Goal: Book appointment/travel/reservation

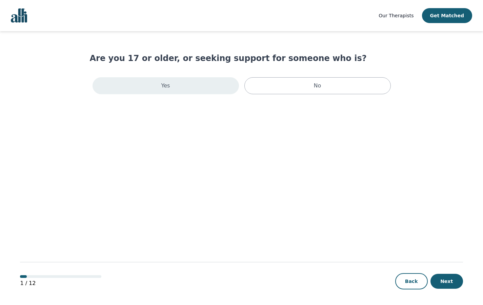
click at [184, 89] on div "Yes" at bounding box center [166, 85] width 146 height 17
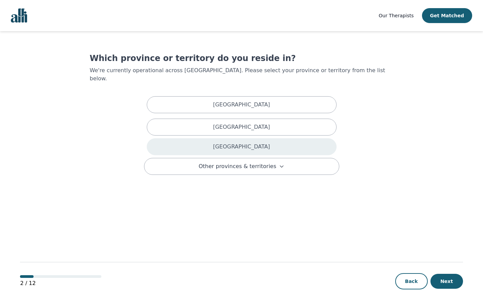
click at [196, 138] on div "[GEOGRAPHIC_DATA]" at bounding box center [242, 146] width 190 height 17
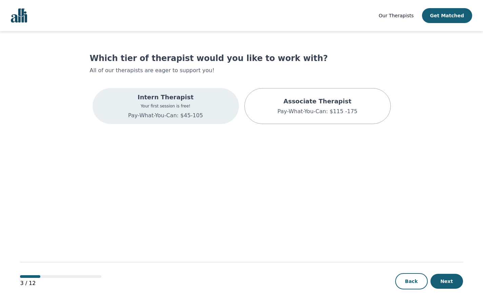
click at [193, 119] on p "Pay-What-You-Can: $45-105" at bounding box center [165, 116] width 75 height 8
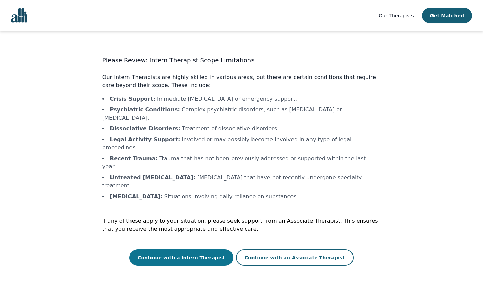
click at [221, 249] on button "Continue with a Intern Therapist" at bounding box center [181, 257] width 104 height 16
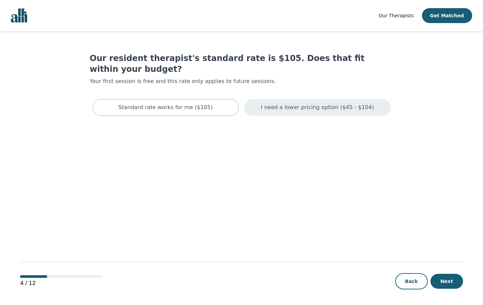
click at [323, 102] on div "I need a lower pricing option ($45 - $104)" at bounding box center [317, 107] width 146 height 17
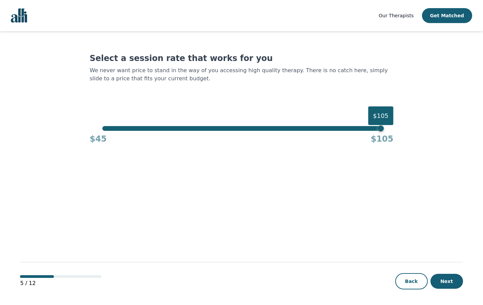
click at [250, 117] on div "Select a session rate that works for you We never want price to stand in the wa…" at bounding box center [242, 99] width 304 height 92
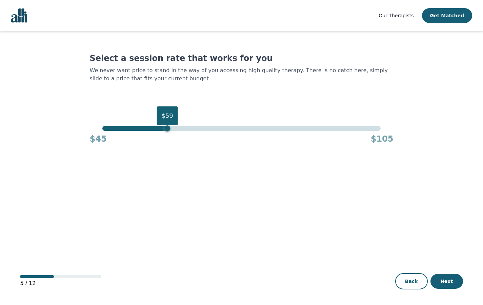
drag, startPoint x: 187, startPoint y: 126, endPoint x: 168, endPoint y: 126, distance: 18.6
click at [168, 126] on div "$59" at bounding box center [241, 128] width 278 height 5
drag, startPoint x: 168, startPoint y: 126, endPoint x: 123, endPoint y: 128, distance: 45.8
click at [123, 128] on div "$50" at bounding box center [125, 128] width 6 height 6
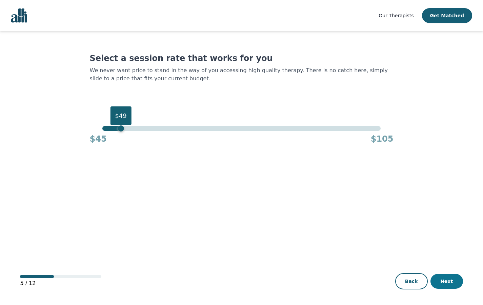
click at [443, 283] on button "Next" at bounding box center [446, 281] width 33 height 15
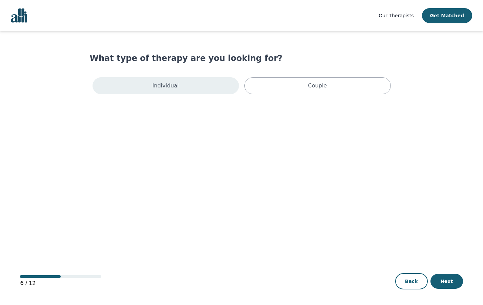
click at [220, 83] on div "Individual" at bounding box center [166, 85] width 146 height 17
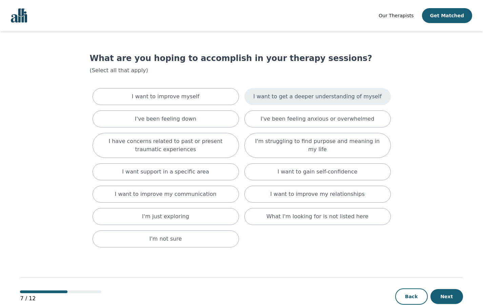
click at [270, 92] on div "I want to get a deeper understanding of myself" at bounding box center [317, 96] width 146 height 17
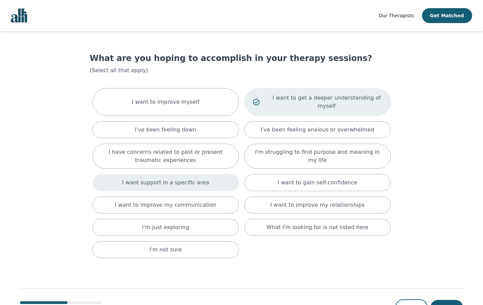
click at [215, 182] on div "I want support in a specific area" at bounding box center [166, 182] width 146 height 17
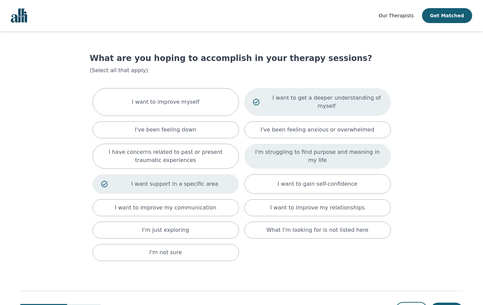
click at [332, 160] on div "I'm struggling to find purpose and meaning in my life" at bounding box center [317, 156] width 146 height 25
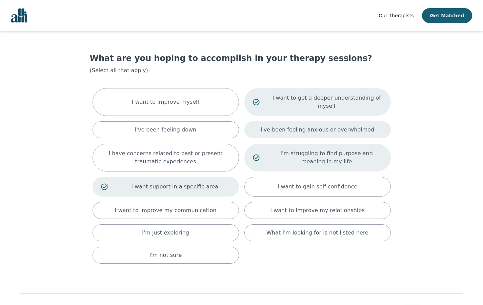
click at [324, 132] on p "I've been feeling anxious or overwhelmed" at bounding box center [318, 130] width 114 height 8
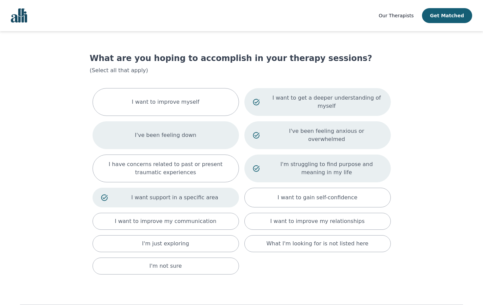
click at [210, 139] on div "I've been feeling down" at bounding box center [166, 135] width 146 height 28
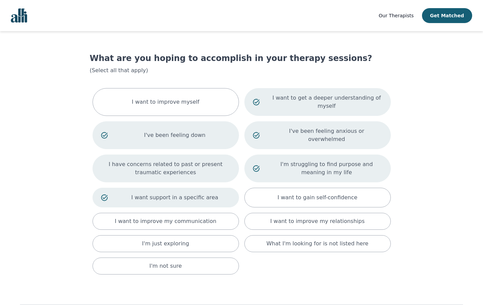
click at [210, 160] on p "I have concerns related to past or present traumatic experiences" at bounding box center [165, 168] width 129 height 16
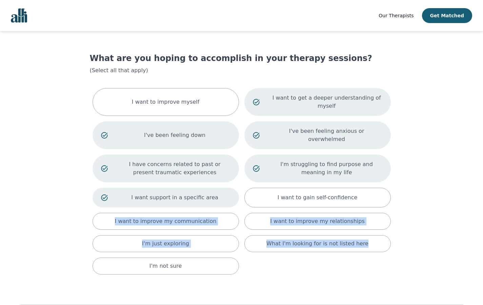
drag, startPoint x: 393, startPoint y: 253, endPoint x: 392, endPoint y: 188, distance: 64.4
click at [392, 188] on main "What are you hoping to accomplish in your therapy sessions? (Select all that ap…" at bounding box center [241, 189] width 443 height 317
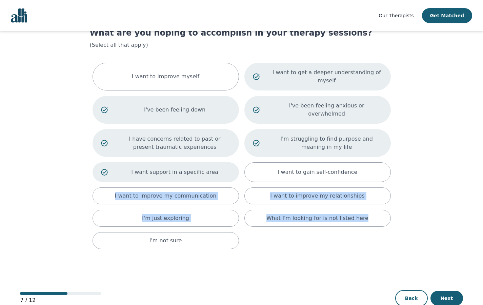
scroll to position [35, 0]
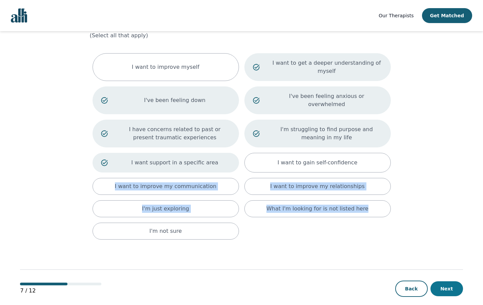
click at [459, 283] on button "Next" at bounding box center [446, 288] width 33 height 15
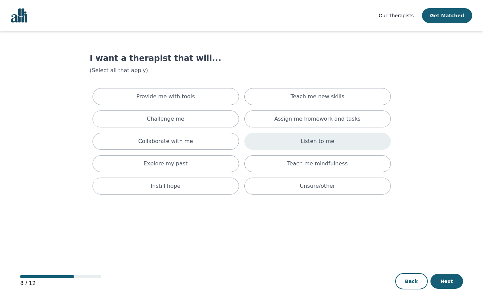
click at [295, 145] on div "Listen to me" at bounding box center [317, 141] width 146 height 17
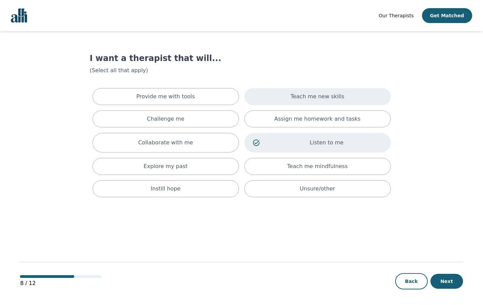
click at [299, 100] on p "Teach me new skills" at bounding box center [317, 97] width 54 height 8
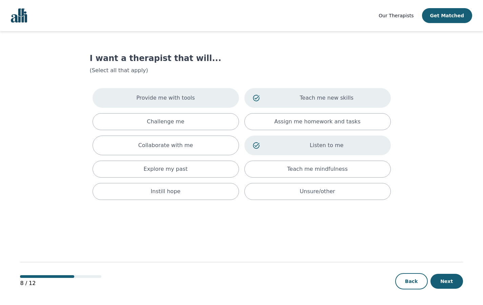
click at [220, 100] on div "Provide me with tools" at bounding box center [166, 98] width 146 height 20
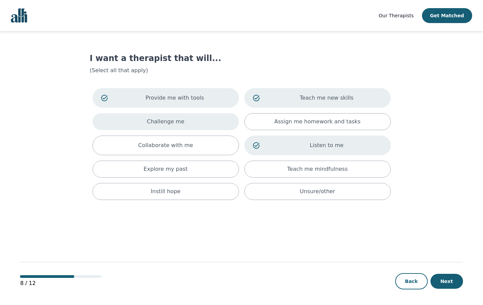
click at [216, 126] on div "Challenge me" at bounding box center [166, 121] width 146 height 17
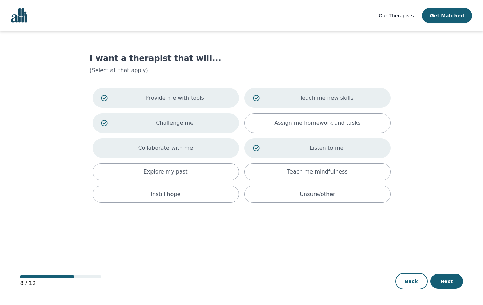
click at [212, 145] on div "Collaborate with me" at bounding box center [166, 148] width 146 height 20
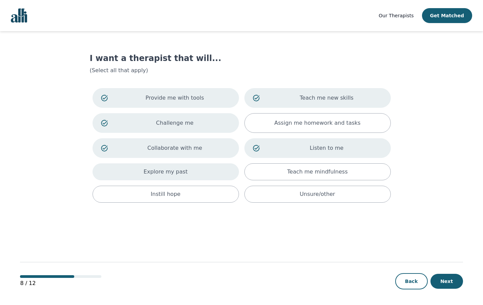
click at [213, 174] on div "Explore my past" at bounding box center [166, 171] width 146 height 17
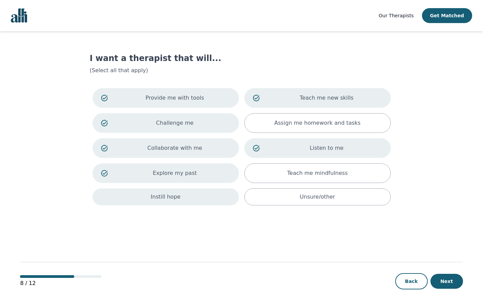
click at [217, 195] on div "Instill hope" at bounding box center [166, 196] width 146 height 17
click at [450, 282] on button "Next" at bounding box center [446, 281] width 33 height 15
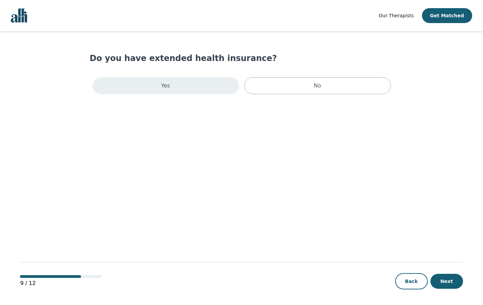
click at [204, 92] on div "Yes" at bounding box center [166, 85] width 146 height 17
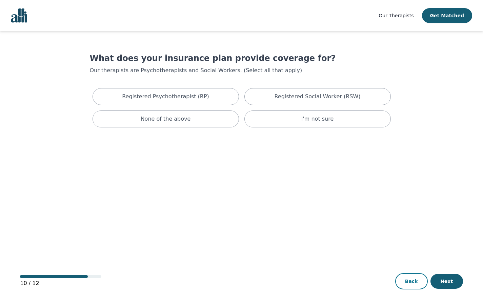
click at [410, 281] on button "Back" at bounding box center [411, 281] width 33 height 16
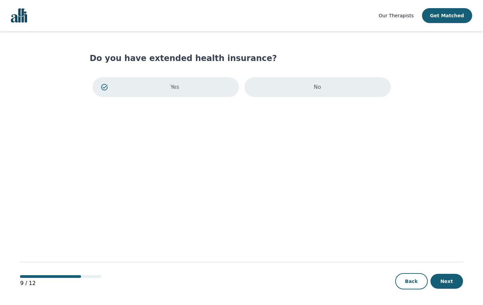
click at [314, 80] on div "No" at bounding box center [317, 87] width 146 height 20
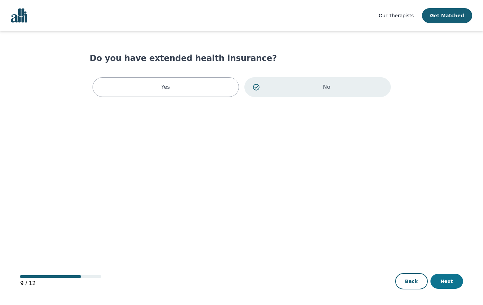
click at [439, 286] on button "Next" at bounding box center [446, 281] width 33 height 15
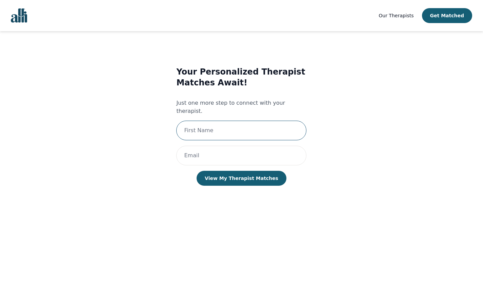
click at [275, 121] on input "text" at bounding box center [241, 131] width 130 height 20
type input "Sahar"
click at [244, 146] on input "email" at bounding box center [241, 156] width 130 height 20
type input "[EMAIL_ADDRESS][DOMAIN_NAME]"
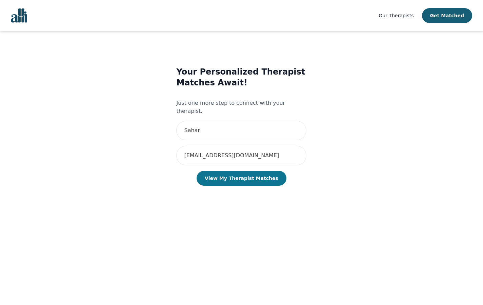
click at [238, 173] on button "View My Therapist Matches" at bounding box center [242, 178] width 90 height 15
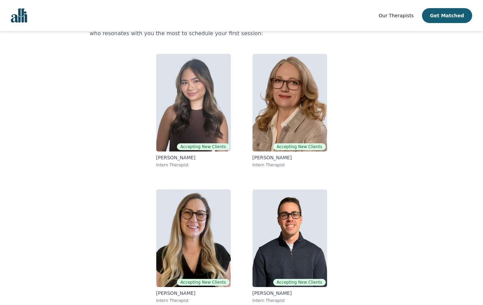
scroll to position [49, 0]
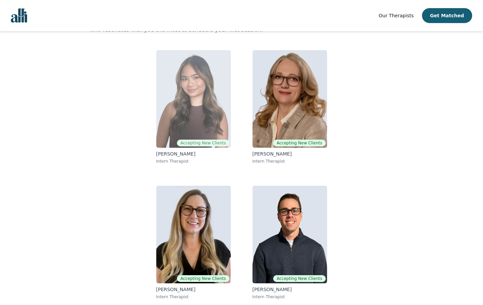
click at [182, 90] on img at bounding box center [193, 99] width 75 height 98
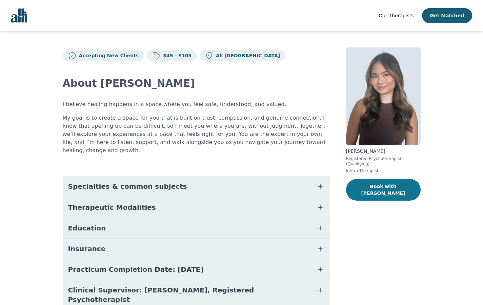
click at [374, 188] on button "Book with Noreen Clare" at bounding box center [383, 190] width 75 height 22
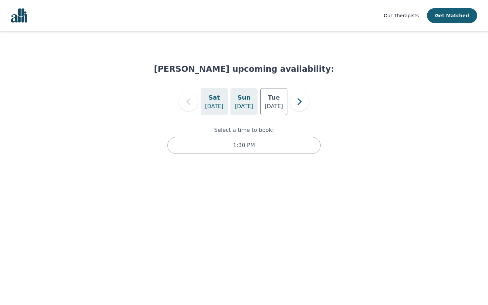
click at [247, 104] on p "Aug 24" at bounding box center [244, 106] width 18 height 8
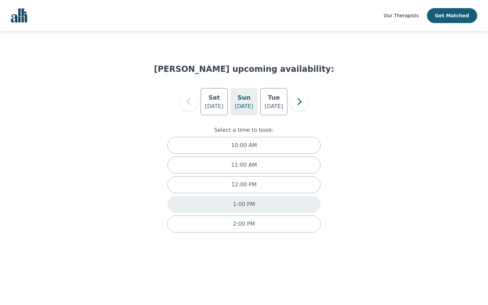
click at [252, 208] on div "1:00 PM" at bounding box center [243, 204] width 153 height 17
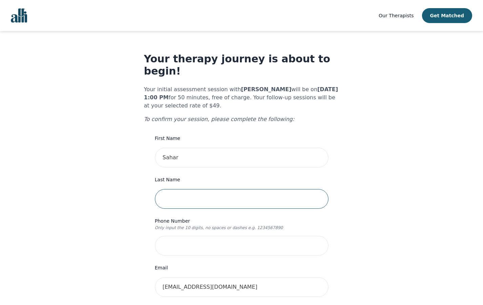
click at [241, 189] on input "text" at bounding box center [242, 199] width 174 height 20
type input "[PERSON_NAME]"
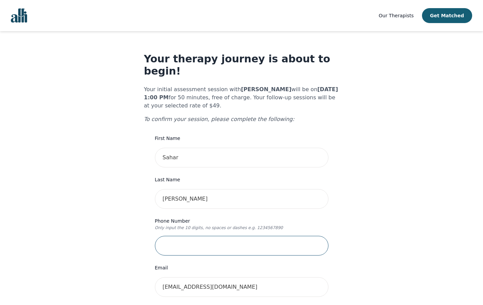
type input "6479174493"
type input "[STREET_ADDRESS]"
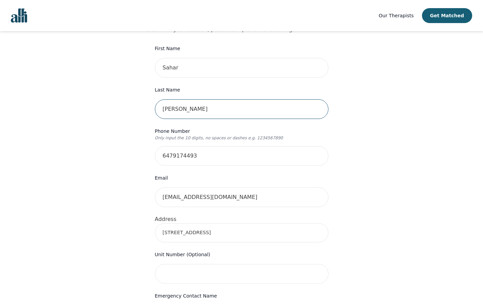
scroll to position [100, 0]
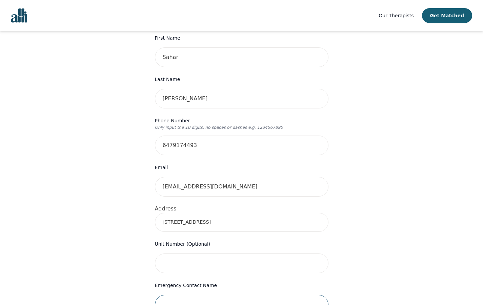
click at [221, 295] on input "text" at bounding box center [242, 305] width 174 height 20
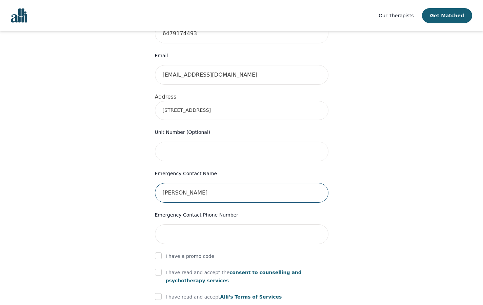
scroll to position [258, 0]
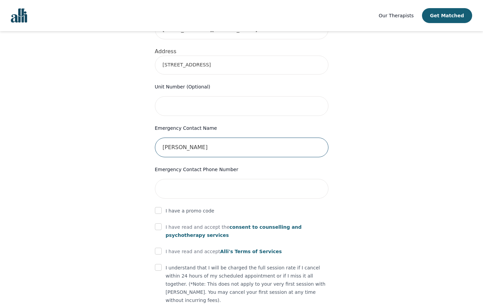
type input "[PERSON_NAME]"
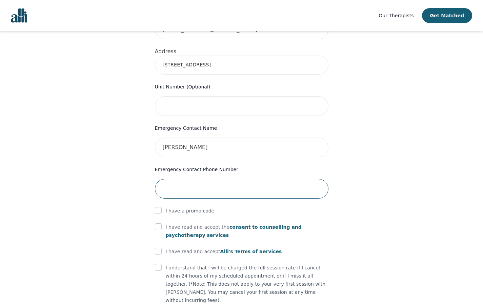
click at [187, 179] on input "tel" at bounding box center [242, 189] width 174 height 20
type input "4169040732"
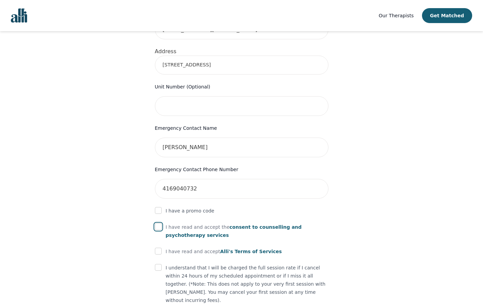
click at [157, 223] on input "checkbox" at bounding box center [158, 226] width 7 height 7
checkbox input "true"
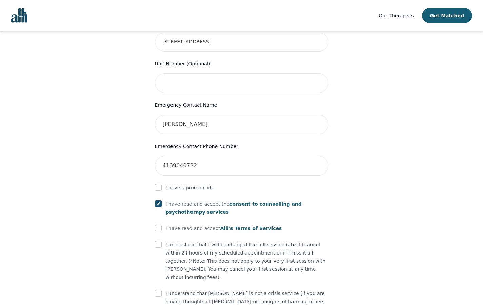
scroll to position [305, 0]
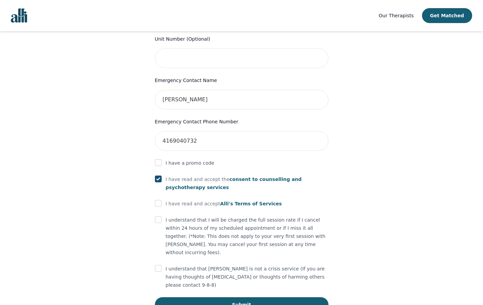
click at [168, 216] on p "I understand that I will be charged the full session rate if I cancel within 24…" at bounding box center [247, 236] width 163 height 41
click at [163, 216] on div "I understand that I will be charged the full session rate if I cancel within 24…" at bounding box center [242, 236] width 174 height 41
click at [158, 216] on input "checkbox" at bounding box center [158, 219] width 7 height 7
checkbox input "true"
click at [157, 200] on input "checkbox" at bounding box center [158, 203] width 7 height 7
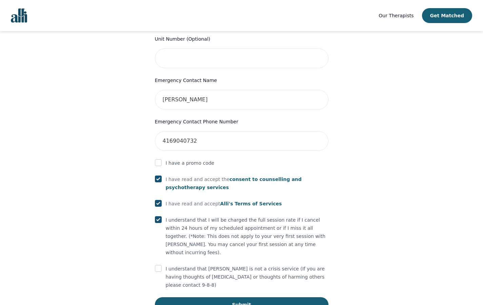
checkbox input "true"
click at [159, 243] on form "First Name Sahar Last Name Malik Phone Number Only input the 10 digits, no spac…" at bounding box center [242, 70] width 174 height 483
click at [158, 265] on input "checkbox" at bounding box center [158, 268] width 7 height 7
checkbox input "true"
click at [184, 297] on button "Submit" at bounding box center [242, 304] width 174 height 15
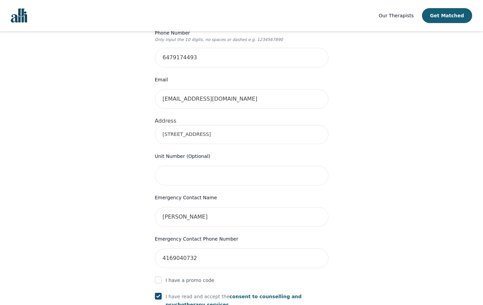
scroll to position [331, 0]
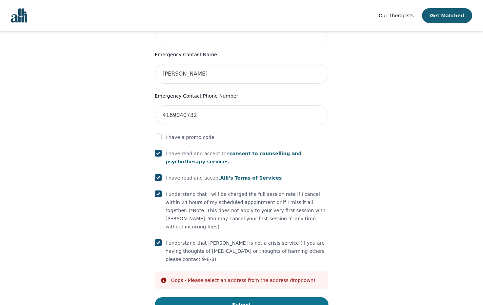
click at [259, 297] on button "Submit" at bounding box center [242, 304] width 174 height 15
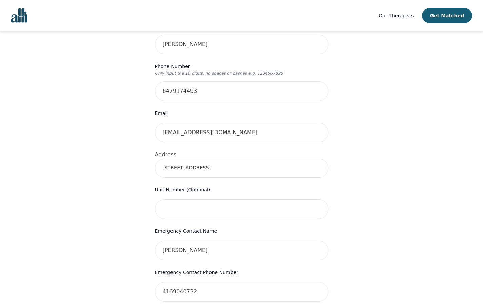
scroll to position [116, 0]
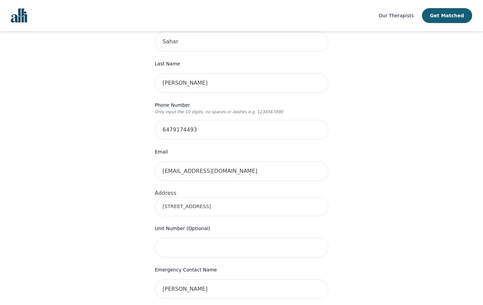
click at [265, 197] on input "[STREET_ADDRESS]" at bounding box center [242, 206] width 174 height 19
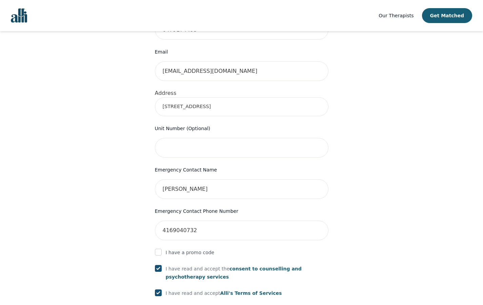
scroll to position [331, 0]
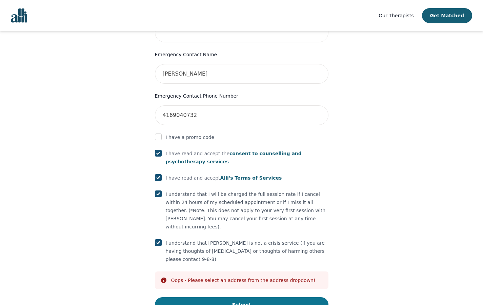
click at [303, 297] on button "Submit" at bounding box center [242, 304] width 174 height 15
click at [155, 134] on input "checkbox" at bounding box center [158, 137] width 7 height 7
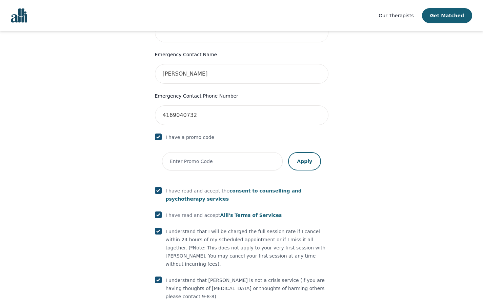
click at [155, 134] on input "checkbox" at bounding box center [158, 137] width 7 height 7
checkbox input "false"
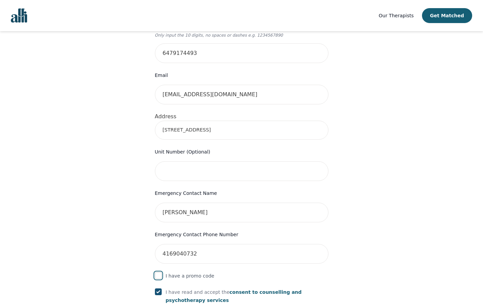
scroll to position [193, 0]
click at [280, 165] on input "text" at bounding box center [242, 171] width 174 height 20
type input "111"
click at [377, 139] on div "Your therapy journey is about to begin! Your initial assessment session with No…" at bounding box center [241, 155] width 467 height 634
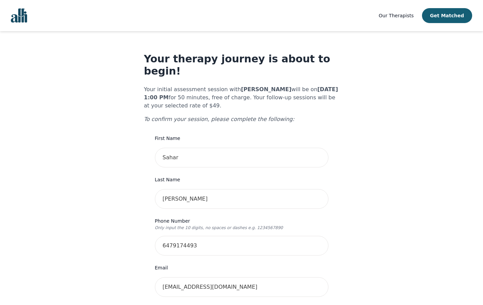
scroll to position [331, 0]
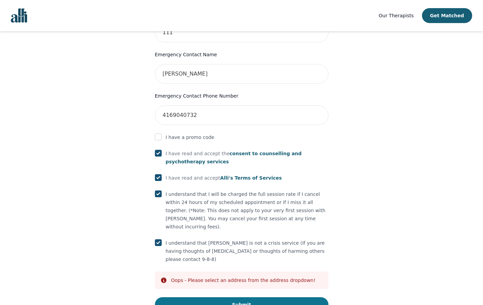
click at [273, 297] on button "Submit" at bounding box center [242, 304] width 174 height 15
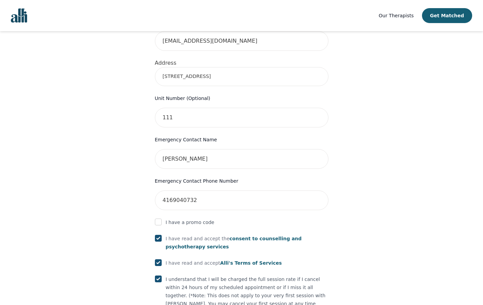
scroll to position [245, 0]
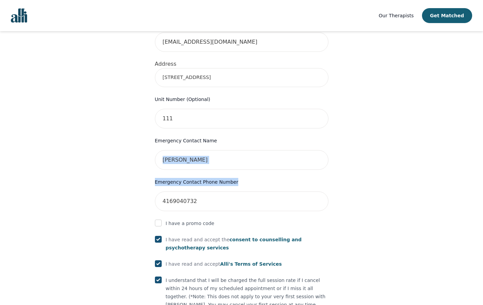
drag, startPoint x: 483, startPoint y: 174, endPoint x: 482, endPoint y: 134, distance: 39.7
click at [482, 134] on main "Your therapy journey is about to begin! Your initial assessment session with No…" at bounding box center [241, 103] width 483 height 634
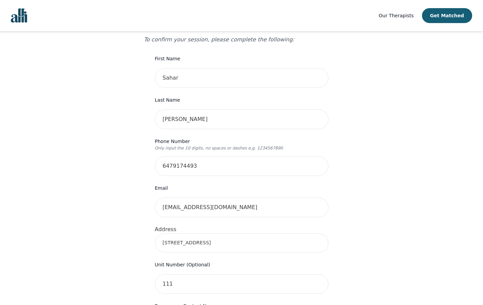
scroll to position [80, 0]
click at [176, 160] on input "6479174493" at bounding box center [242, 166] width 174 height 20
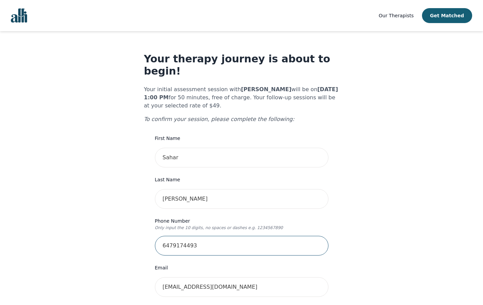
scroll to position [331, 0]
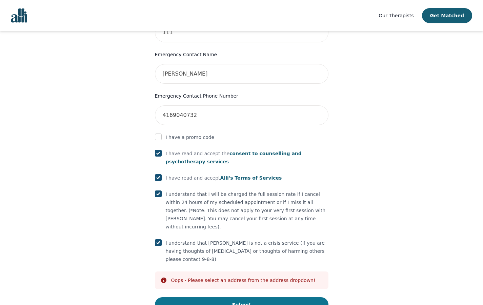
click at [238, 297] on button "Submit" at bounding box center [242, 304] width 174 height 15
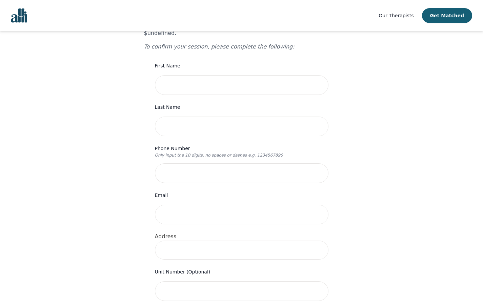
scroll to position [72, 0]
drag, startPoint x: 482, startPoint y: 79, endPoint x: 482, endPoint y: 45, distance: 34.2
click at [482, 45] on main "Your therapy journey is about to begin! Your initial assessment session with un…" at bounding box center [241, 264] width 483 height 608
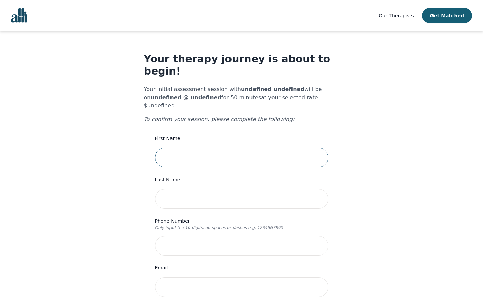
click at [174, 148] on input "text" at bounding box center [242, 158] width 174 height 20
type input "Sahar"
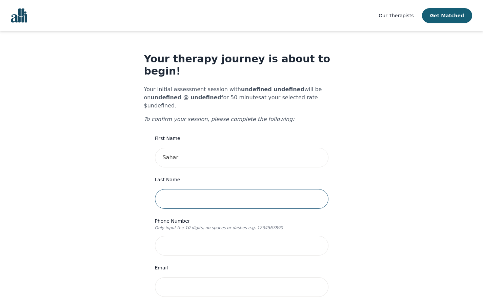
click at [172, 189] on input "text" at bounding box center [242, 199] width 174 height 20
type input "[PERSON_NAME]"
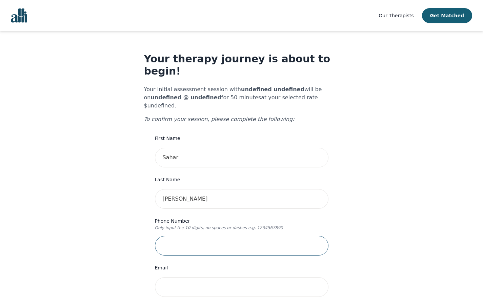
click at [172, 236] on input "tel" at bounding box center [242, 246] width 174 height 20
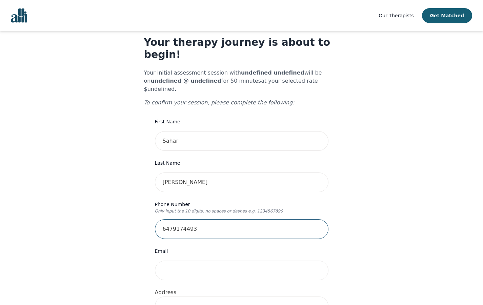
scroll to position [20, 0]
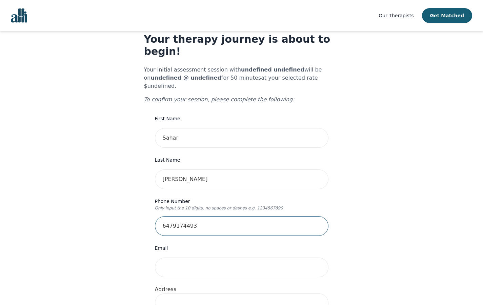
type input "6479174493"
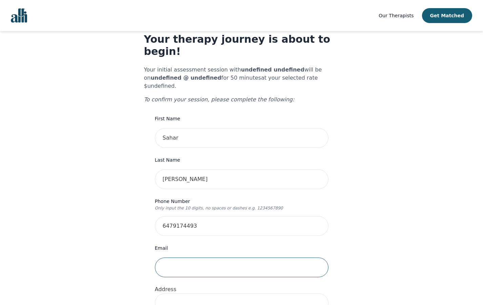
click at [167, 258] on input "email" at bounding box center [242, 268] width 174 height 20
type input "[EMAIL_ADDRESS][DOMAIN_NAME]"
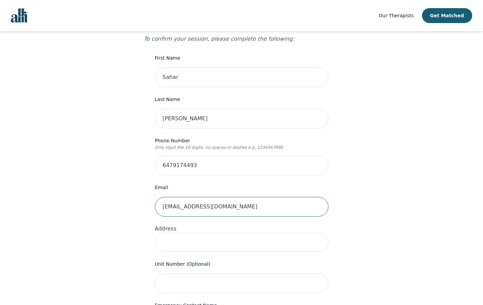
scroll to position [97, 0]
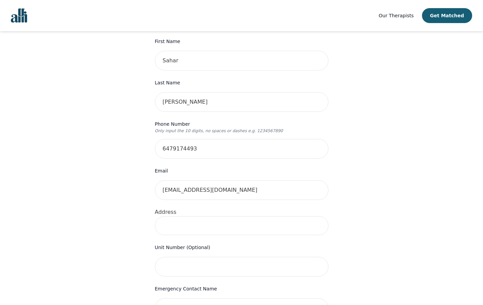
click at [211, 216] on input at bounding box center [242, 225] width 174 height 19
click at [204, 216] on input "[STREET_ADDRESS]" at bounding box center [242, 225] width 174 height 19
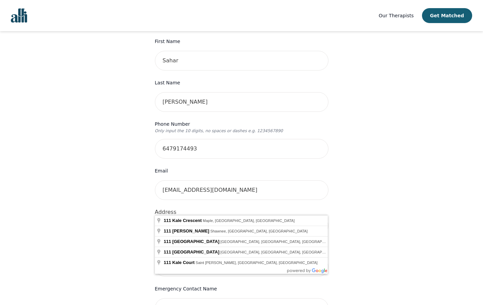
click at [143, 232] on div "Your therapy journey is about to begin! Your initial assessment session with un…" at bounding box center [241, 238] width 467 height 608
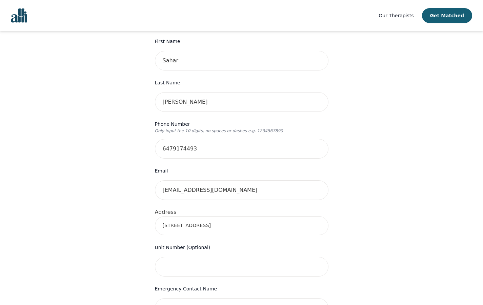
click at [205, 216] on input "[STREET_ADDRESS]" at bounding box center [242, 225] width 174 height 19
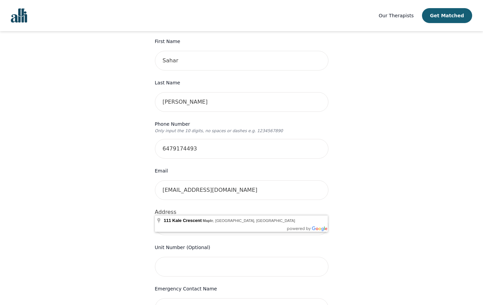
type input "[STREET_ADDRESS]"
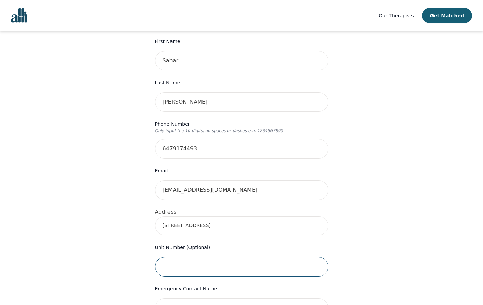
click at [201, 257] on input "text" at bounding box center [242, 267] width 174 height 20
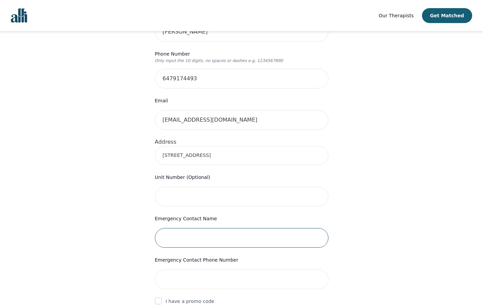
click at [200, 228] on input "text" at bounding box center [242, 238] width 174 height 20
type input "[PERSON_NAME]"
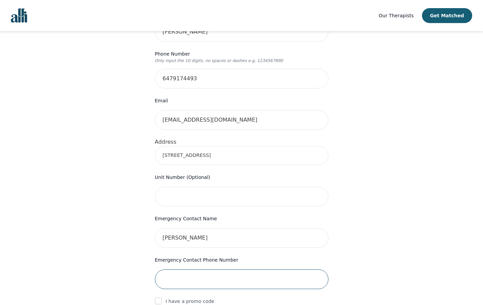
click at [192, 269] on input "tel" at bounding box center [242, 279] width 174 height 20
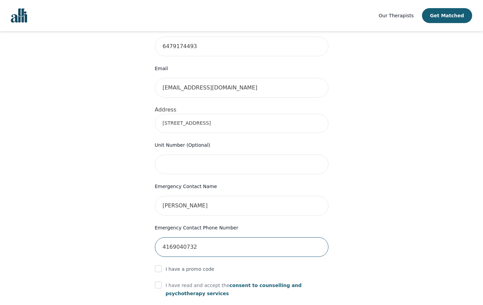
scroll to position [243, 0]
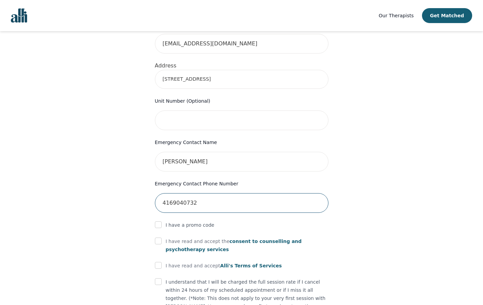
type input "4169040732"
click at [161, 238] on input "checkbox" at bounding box center [158, 241] width 7 height 7
checkbox input "true"
click at [160, 262] on input "checkbox" at bounding box center [158, 265] width 7 height 7
checkbox input "true"
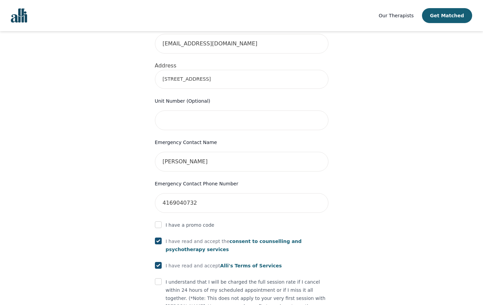
scroll to position [297, 0]
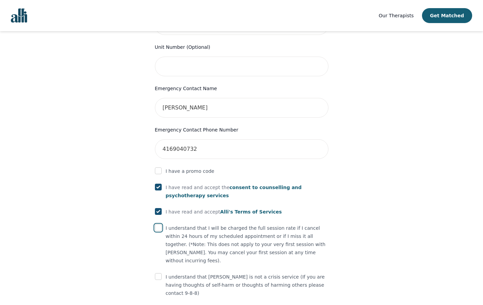
click at [159, 224] on input "checkbox" at bounding box center [158, 227] width 7 height 7
checkbox input "true"
click at [159, 273] on div "I understand that [PERSON_NAME] is not a crisis service (If you are having thou…" at bounding box center [242, 285] width 174 height 24
click at [160, 273] on input "checkbox" at bounding box center [158, 276] width 7 height 7
checkbox input "true"
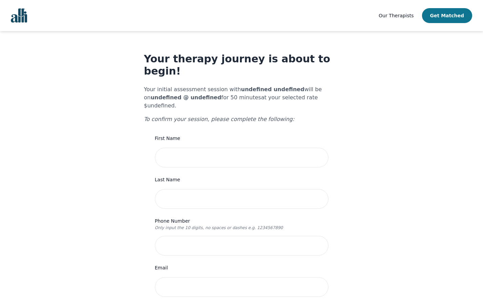
click at [451, 15] on button "Get Matched" at bounding box center [447, 15] width 50 height 15
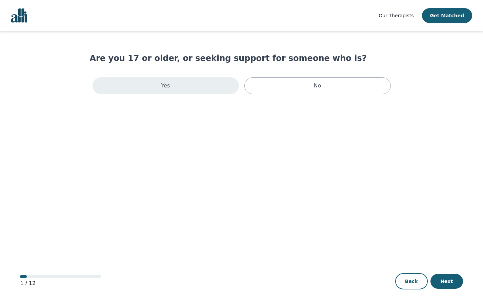
click at [214, 83] on div "Yes" at bounding box center [166, 85] width 146 height 17
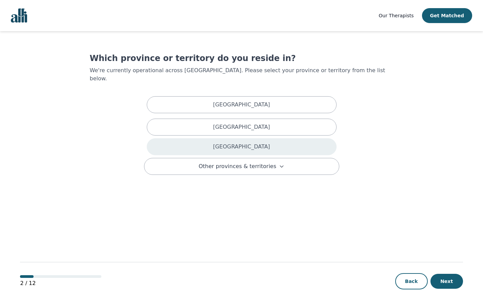
click at [250, 138] on div "[GEOGRAPHIC_DATA]" at bounding box center [242, 146] width 190 height 17
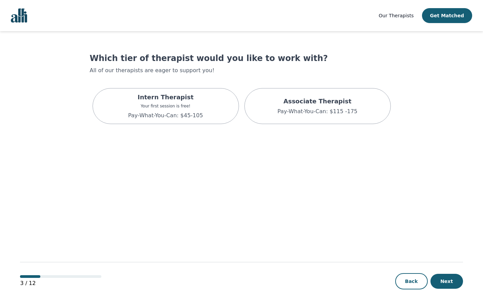
click at [304, 136] on main "Which tier of therapist would you like to work with? All of our therapists are …" at bounding box center [241, 168] width 443 height 275
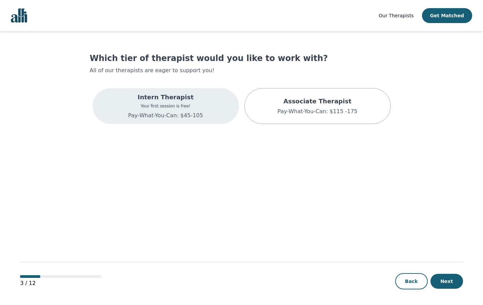
click at [186, 99] on p "Intern Therapist" at bounding box center [165, 97] width 75 height 9
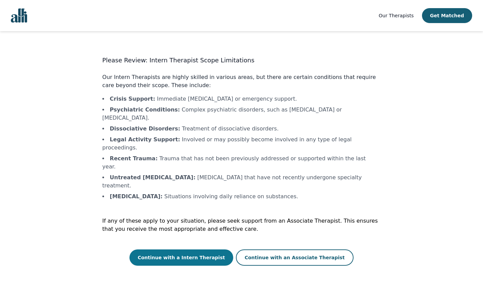
click at [186, 249] on button "Continue with a Intern Therapist" at bounding box center [181, 257] width 104 height 16
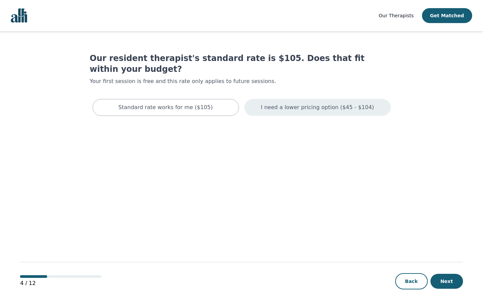
click at [306, 103] on p "I need a lower pricing option ($45 - $104)" at bounding box center [317, 107] width 113 height 8
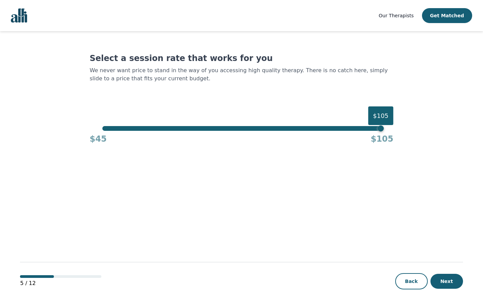
click at [142, 126] on div "Select a session rate that works for you We never want price to stand in the wa…" at bounding box center [242, 99] width 304 height 92
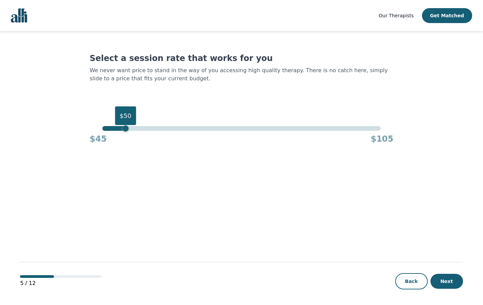
drag, startPoint x: 142, startPoint y: 127, endPoint x: 125, endPoint y: 129, distance: 17.4
click at [125, 129] on div "$50" at bounding box center [241, 128] width 278 height 5
click at [442, 280] on button "Next" at bounding box center [446, 281] width 33 height 15
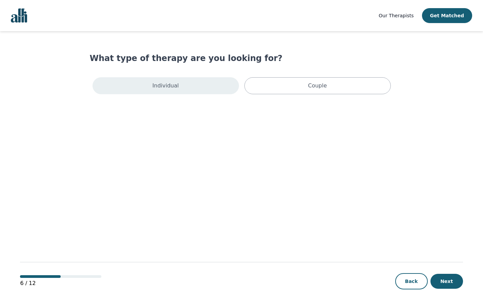
click at [204, 89] on div "Individual" at bounding box center [166, 85] width 146 height 17
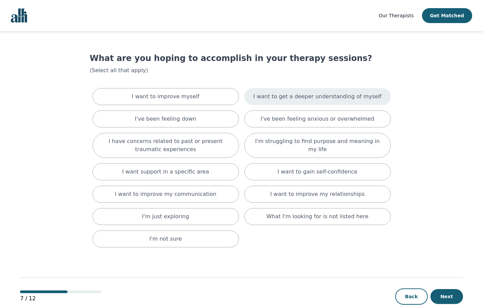
click at [296, 100] on p "I want to get a deeper understanding of myself" at bounding box center [317, 97] width 128 height 8
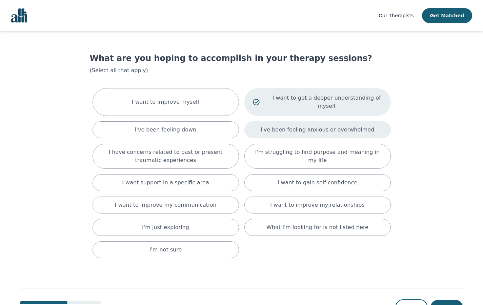
click at [301, 133] on p "I've been feeling anxious or overwhelmed" at bounding box center [318, 130] width 114 height 8
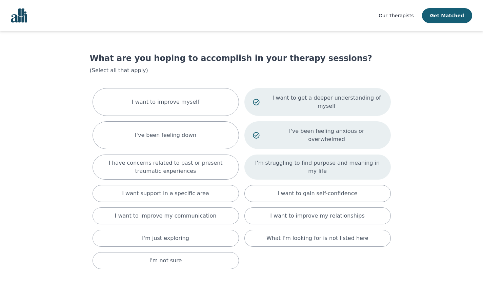
click at [300, 159] on p "I'm struggling to find purpose and meaning in my life" at bounding box center [317, 167] width 129 height 16
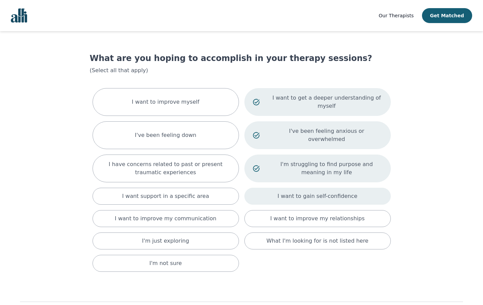
click at [302, 192] on p "I want to gain self-confidence" at bounding box center [318, 196] width 80 height 8
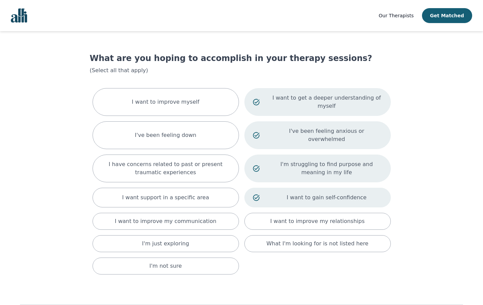
click at [303, 194] on p "I want to gain self-confidence" at bounding box center [326, 198] width 111 height 8
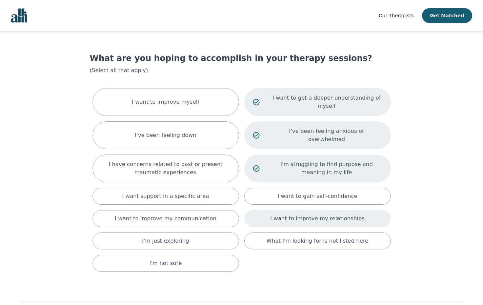
click at [303, 210] on div "I want to improve my relationships" at bounding box center [317, 218] width 146 height 17
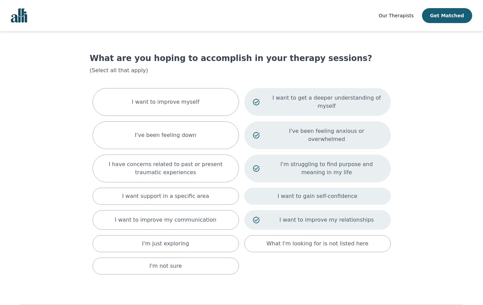
click at [303, 192] on p "I want to gain self-confidence" at bounding box center [318, 196] width 80 height 8
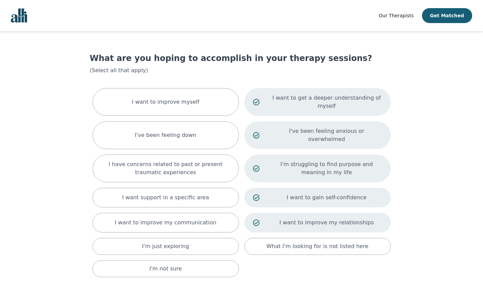
click at [302, 219] on p "I want to improve my relationships" at bounding box center [326, 223] width 111 height 8
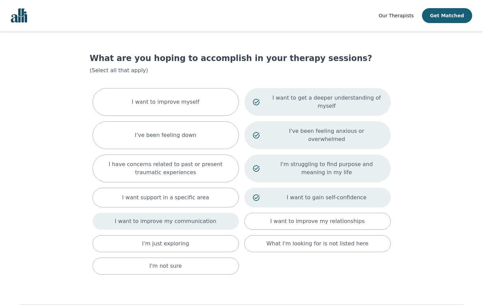
click at [188, 217] on p "I want to improve my communication" at bounding box center [166, 221] width 102 height 8
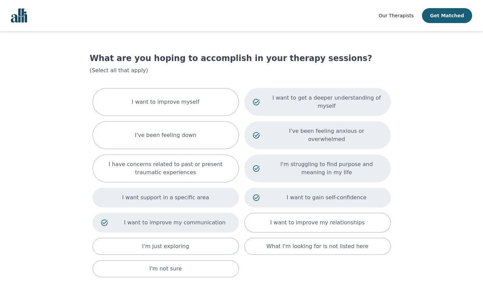
click at [184, 197] on div "I want support in a specific area" at bounding box center [166, 198] width 146 height 20
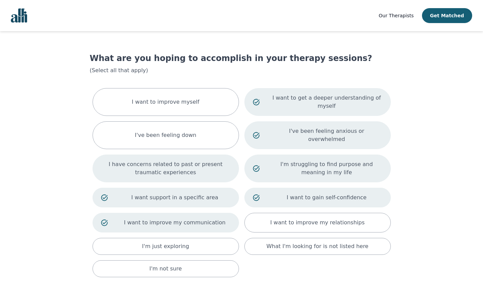
click at [183, 163] on p "I have concerns related to past or present traumatic experiences" at bounding box center [165, 168] width 129 height 16
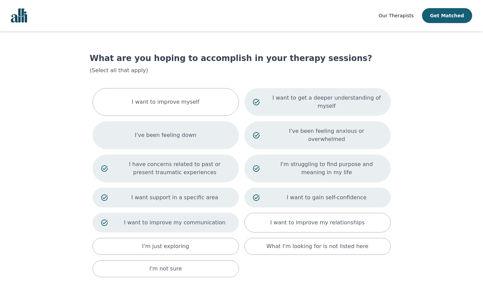
click at [188, 133] on p "I've been feeling down" at bounding box center [165, 135] width 61 height 8
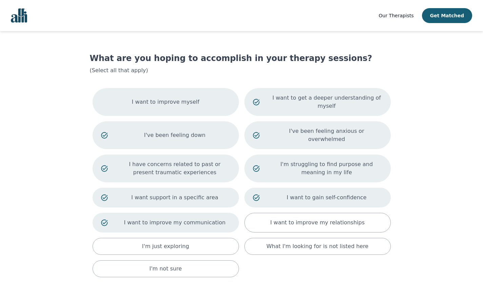
click at [211, 110] on div "I want to improve myself" at bounding box center [166, 102] width 146 height 28
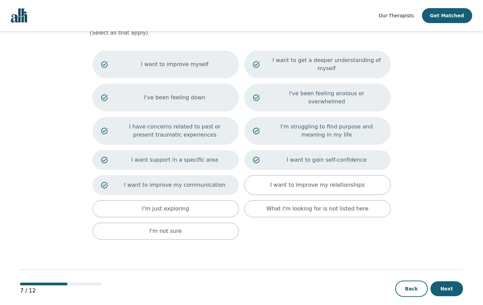
click at [220, 67] on p "I want to improve myself" at bounding box center [174, 64] width 111 height 8
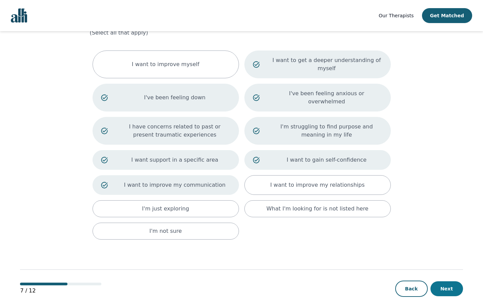
click at [447, 286] on button "Next" at bounding box center [446, 288] width 33 height 15
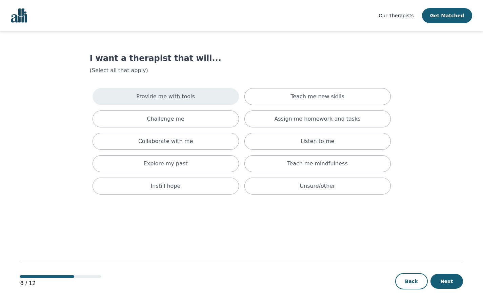
click at [204, 92] on div "Provide me with tools" at bounding box center [166, 96] width 146 height 17
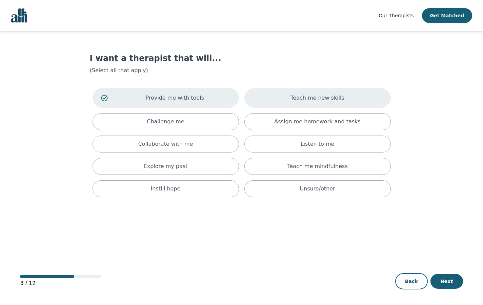
click at [286, 93] on div "Teach me new skills" at bounding box center [317, 98] width 146 height 20
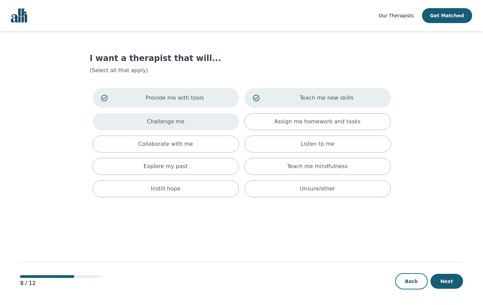
click at [186, 119] on div "Challenge me" at bounding box center [166, 121] width 146 height 17
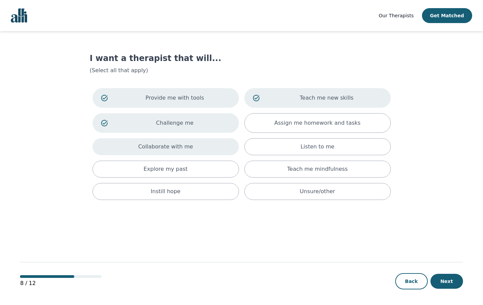
click at [187, 155] on div "Collaborate with me" at bounding box center [166, 146] width 146 height 17
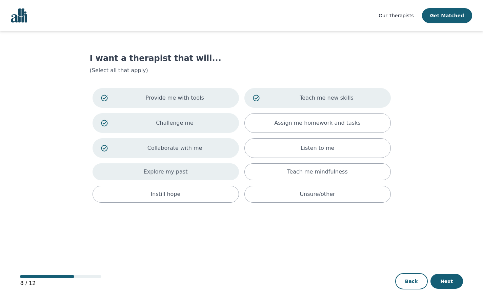
click at [185, 176] on div "Explore my past" at bounding box center [166, 171] width 146 height 17
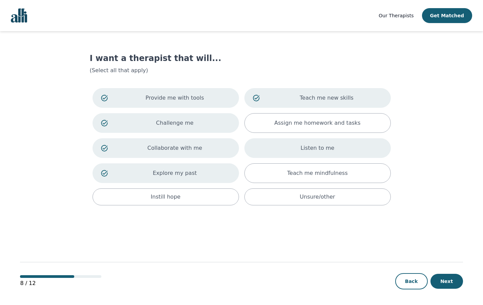
click at [270, 149] on div "Listen to me" at bounding box center [317, 148] width 146 height 20
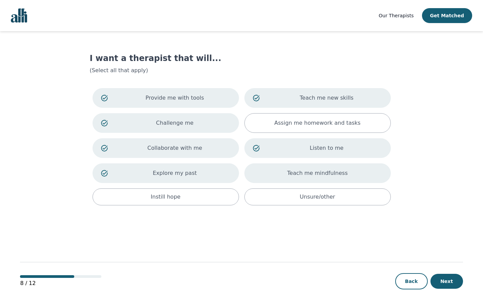
click at [269, 173] on div "Teach me mindfulness" at bounding box center [317, 173] width 146 height 20
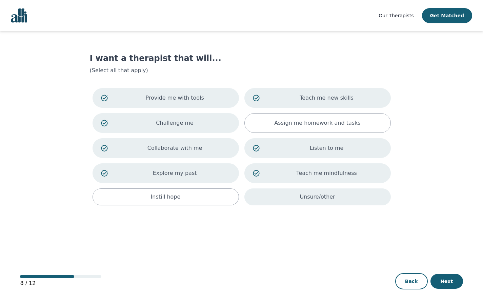
click at [266, 195] on div "Unsure/other" at bounding box center [317, 196] width 146 height 17
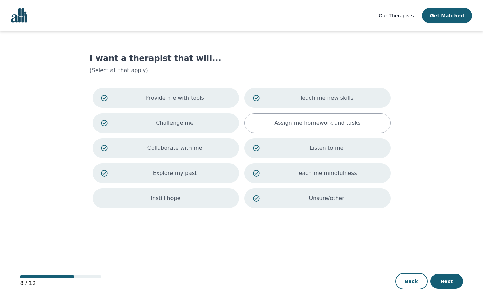
click at [230, 199] on div "Instill hope" at bounding box center [166, 198] width 146 height 20
click at [436, 279] on button "Next" at bounding box center [446, 281] width 33 height 15
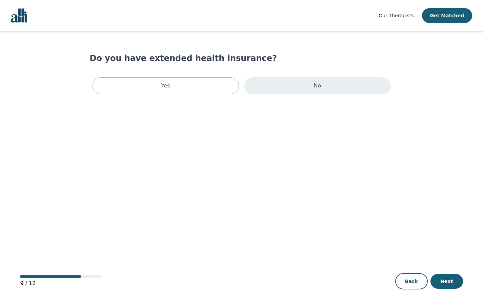
click at [288, 92] on div "No" at bounding box center [317, 85] width 146 height 17
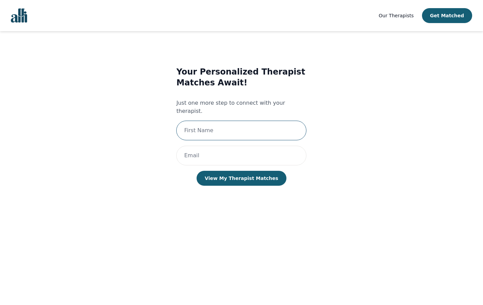
click at [267, 121] on input "text" at bounding box center [241, 131] width 130 height 20
click at [243, 149] on input "email" at bounding box center [241, 156] width 130 height 20
click at [230, 127] on input "Sahar" at bounding box center [241, 131] width 130 height 20
type input "Sahar Malik"
click at [229, 146] on input "email" at bounding box center [241, 156] width 130 height 20
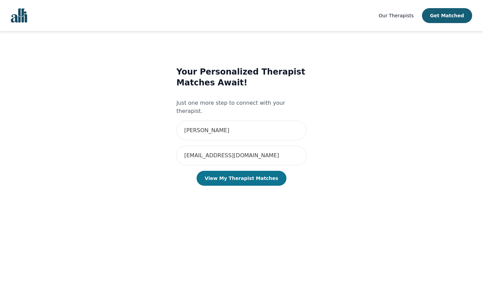
click at [223, 175] on button "View My Therapist Matches" at bounding box center [242, 178] width 90 height 15
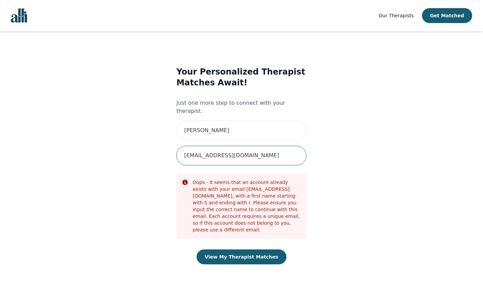
click at [236, 154] on input "[EMAIL_ADDRESS][DOMAIN_NAME]" at bounding box center [241, 156] width 130 height 20
type input "saharmalik602@gmail.com"
click at [238, 249] on button "View My Therapist Matches" at bounding box center [242, 256] width 90 height 15
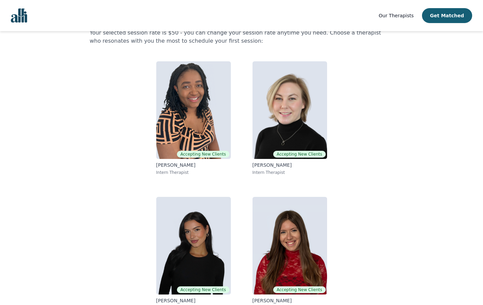
scroll to position [49, 0]
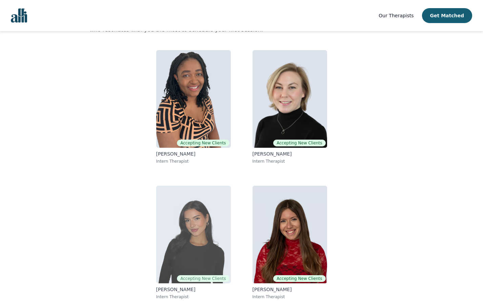
click at [177, 234] on img at bounding box center [193, 235] width 75 height 98
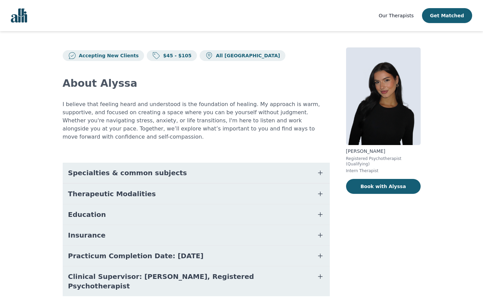
scroll to position [6, 0]
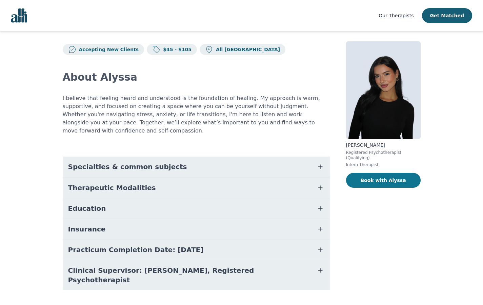
click at [390, 185] on button "Book with Alyssa" at bounding box center [383, 180] width 75 height 15
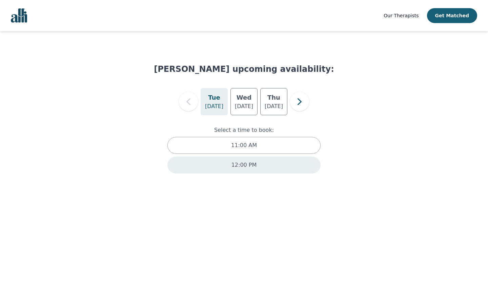
click at [256, 160] on div "12:00 PM" at bounding box center [243, 165] width 153 height 17
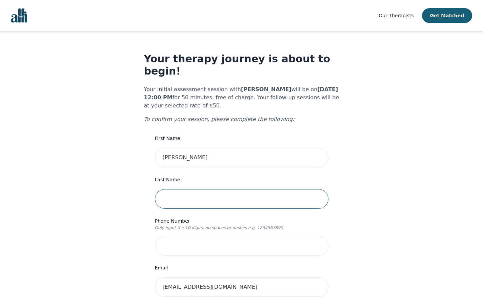
click at [251, 189] on input "text" at bounding box center [242, 199] width 174 height 20
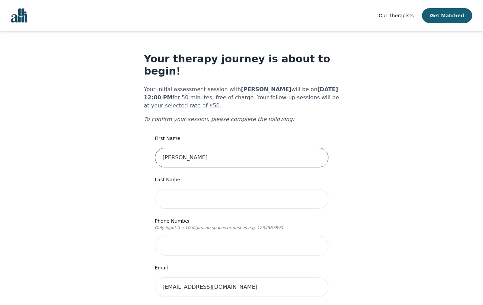
click at [223, 148] on input "Sahar Malik" at bounding box center [242, 158] width 174 height 20
type input "Sahar"
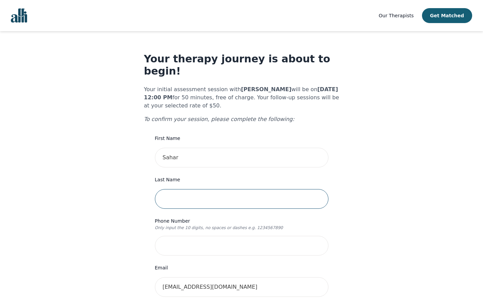
click at [177, 193] on input "text" at bounding box center [242, 199] width 174 height 20
type input "[PERSON_NAME]"
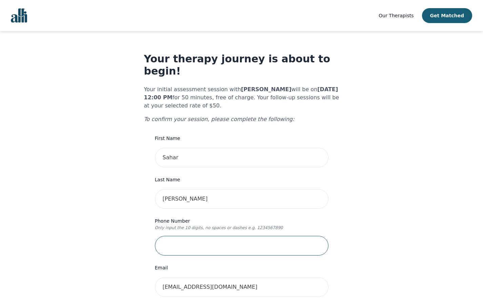
click at [159, 240] on input "tel" at bounding box center [242, 246] width 174 height 20
type input "6479174493"
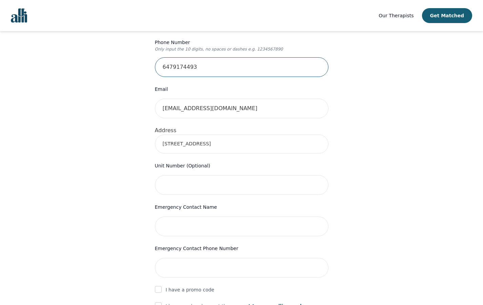
scroll to position [184, 0]
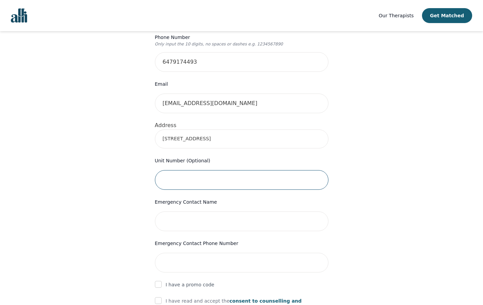
click at [188, 170] on input "text" at bounding box center [242, 180] width 174 height 20
click at [201, 129] on input "[STREET_ADDRESS]" at bounding box center [242, 138] width 174 height 19
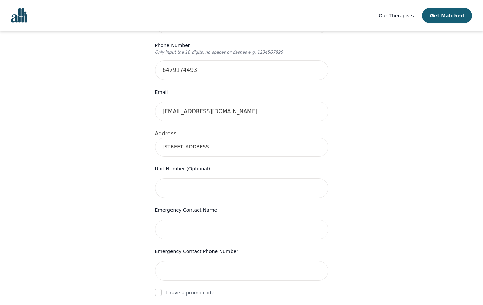
scroll to position [174, 0]
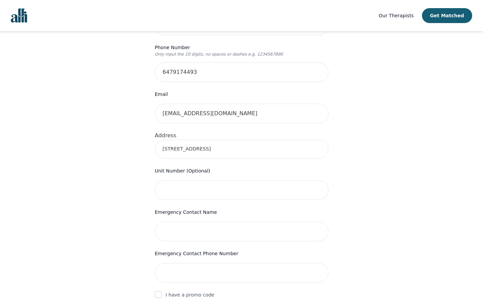
type input "[STREET_ADDRESS]"
click at [209, 222] on input "text" at bounding box center [242, 232] width 174 height 20
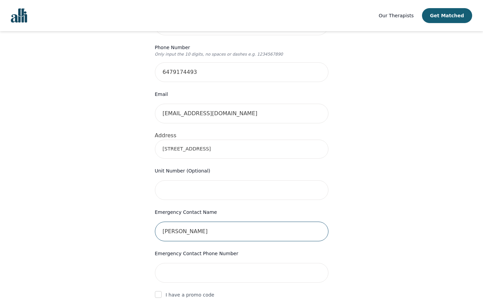
type input "[PERSON_NAME]"
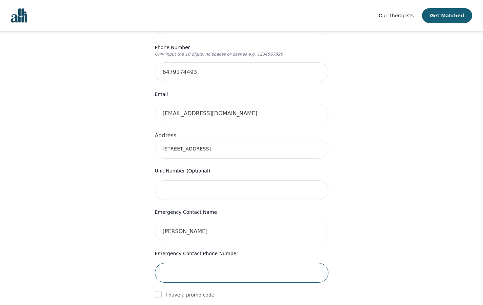
click at [213, 263] on input "tel" at bounding box center [242, 273] width 174 height 20
type input "6"
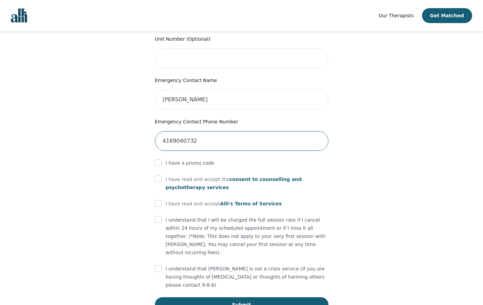
type input "4169040732"
click at [161, 175] on div "I have read and accept the consent to counselling and psychotherapy services" at bounding box center [242, 183] width 174 height 16
click at [158, 200] on input "checkbox" at bounding box center [158, 203] width 7 height 7
checkbox input "true"
click at [158, 216] on input "checkbox" at bounding box center [158, 219] width 7 height 7
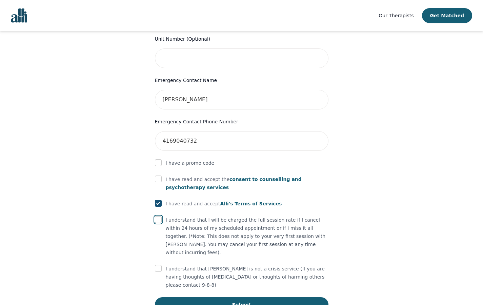
checkbox input "true"
click at [160, 175] on div at bounding box center [158, 179] width 7 height 8
click at [159, 162] on form "First Name Sahar Last Name Malik Phone Number Only input the 10 digits, no spac…" at bounding box center [242, 70] width 174 height 483
click at [157, 176] on input "checkbox" at bounding box center [158, 179] width 7 height 7
checkbox input "true"
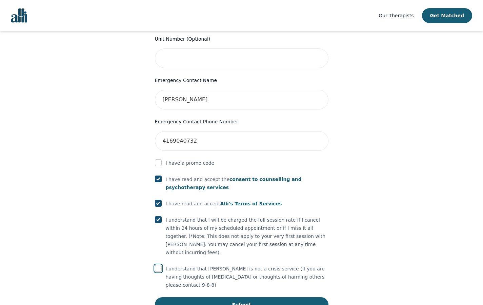
click at [158, 265] on input "checkbox" at bounding box center [158, 268] width 7 height 7
checkbox input "true"
click at [171, 297] on button "Submit" at bounding box center [242, 304] width 174 height 15
